Goal: Task Accomplishment & Management: Manage account settings

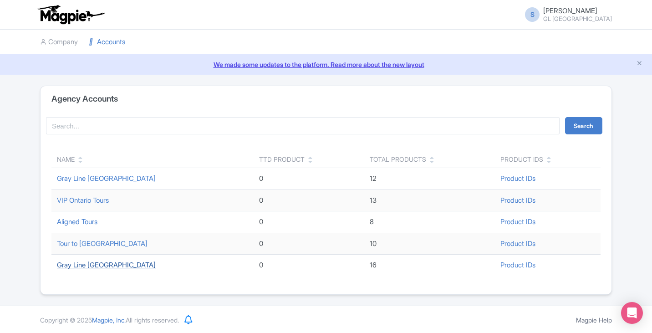
click at [97, 266] on link "Gray Line [GEOGRAPHIC_DATA]" at bounding box center [106, 264] width 99 height 9
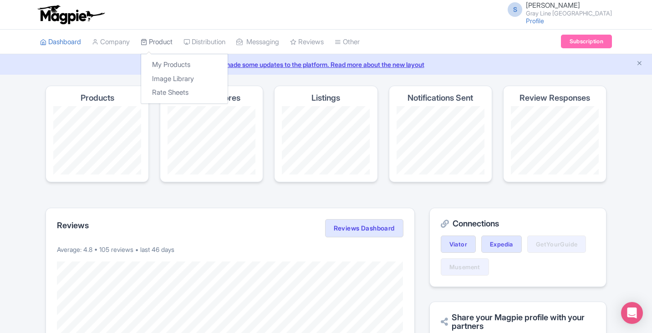
click at [155, 45] on link "Product" at bounding box center [157, 42] width 32 height 25
click at [180, 66] on link "My Products" at bounding box center [184, 65] width 87 height 14
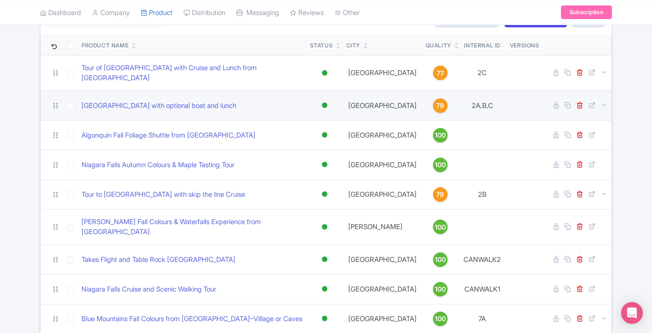
scroll to position [91, 0]
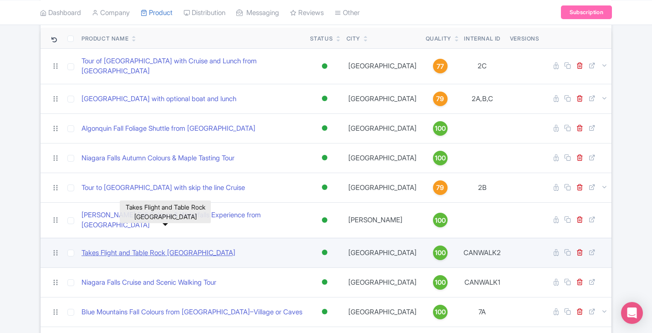
click at [219, 248] on link "Takes Flight and Table Rock Niagara Discovery Walk" at bounding box center [159, 253] width 154 height 10
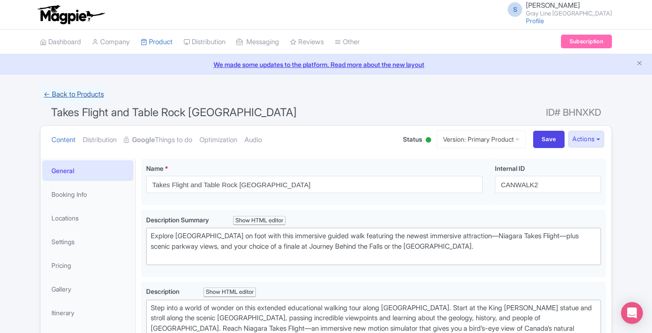
click at [86, 93] on link "← Back to Products" at bounding box center [73, 95] width 67 height 18
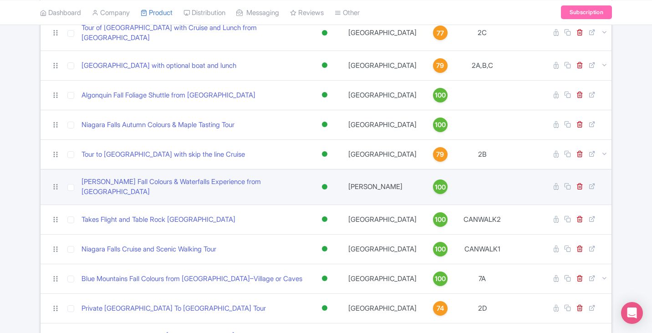
scroll to position [137, 0]
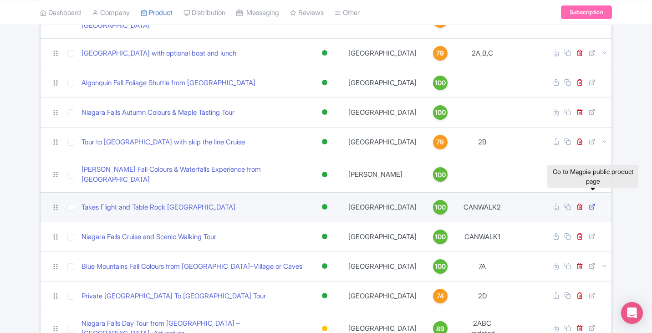
click at [591, 203] on icon at bounding box center [592, 206] width 7 height 7
